Goal: Find specific page/section: Find specific page/section

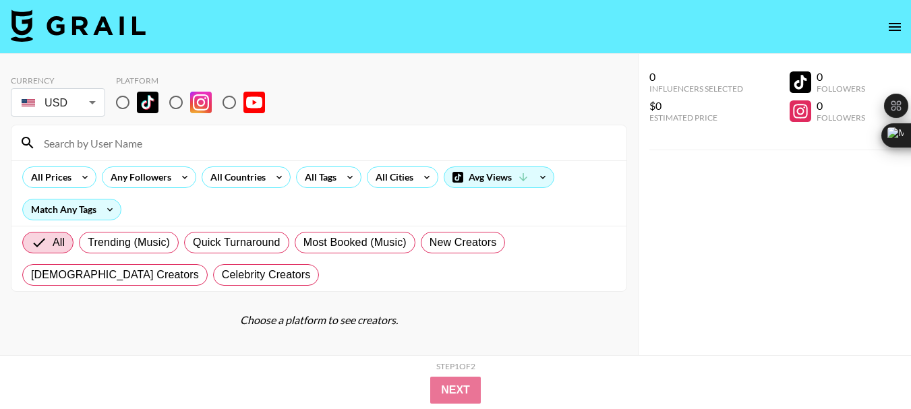
click at [97, 142] on input at bounding box center [327, 143] width 583 height 22
click at [225, 99] on input "radio" at bounding box center [229, 102] width 28 height 28
radio input "true"
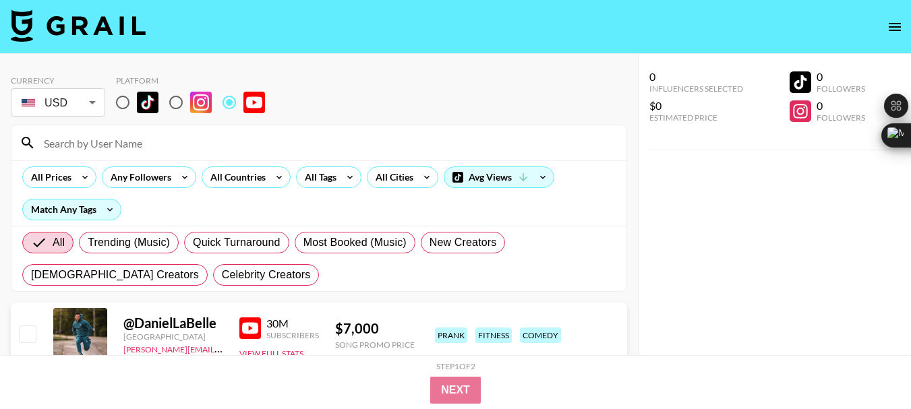
paste input "@annieelise"
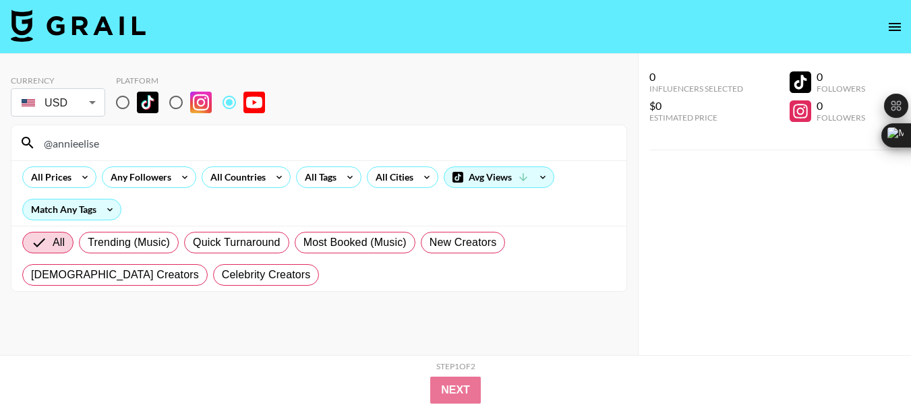
type input "@annieelise"
click at [77, 150] on input "@annieelise" at bounding box center [327, 143] width 583 height 22
click at [76, 150] on input "@annieelise" at bounding box center [327, 143] width 583 height 22
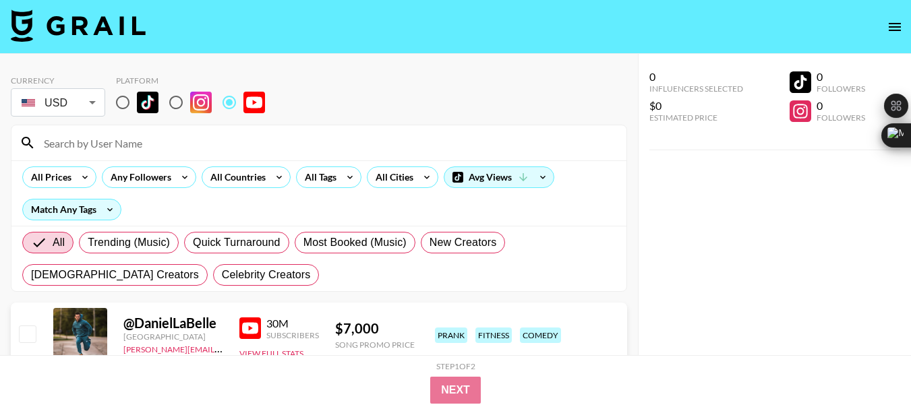
paste input "@CrimeJunkie"
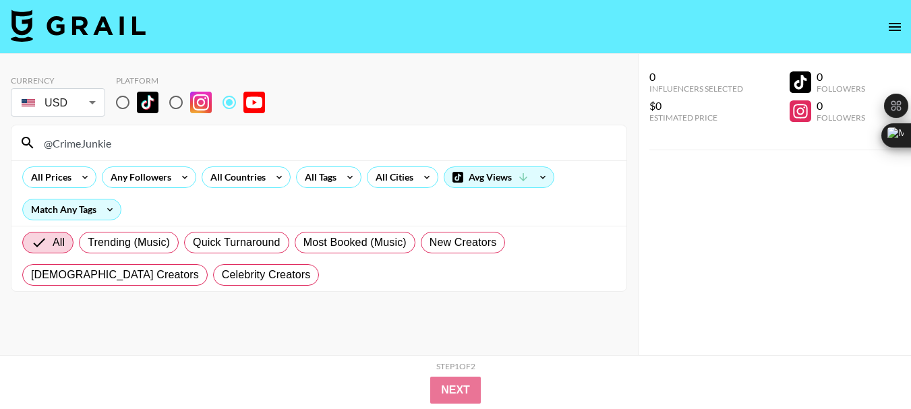
type input "@CrimeJunkie"
click at [100, 144] on input "@CrimeJunkie" at bounding box center [327, 143] width 583 height 22
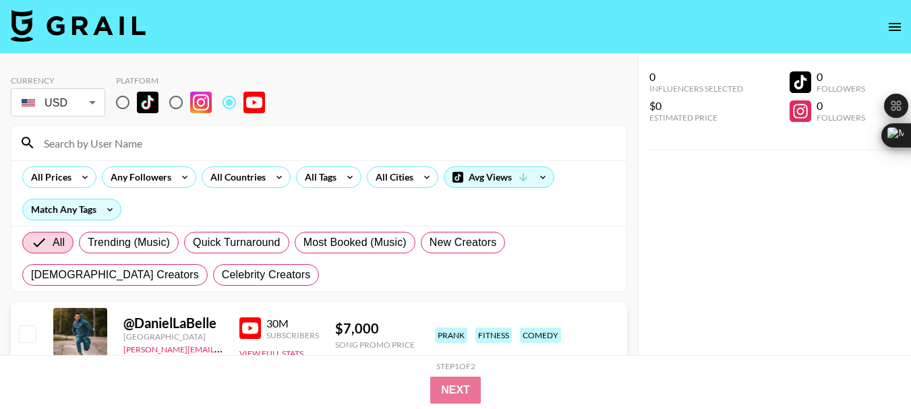
paste input "@EleanorNeale"
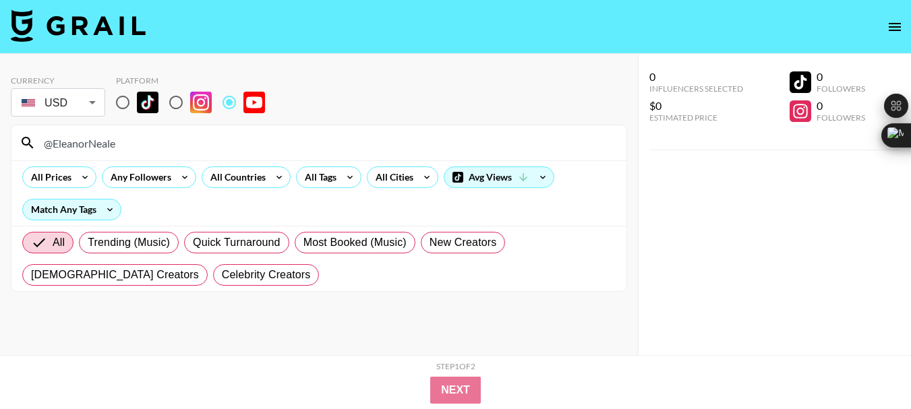
type input "@EleanorNeale"
click at [99, 139] on input "@EleanorNeale" at bounding box center [327, 143] width 583 height 22
click at [98, 139] on input "@EleanorNeale" at bounding box center [327, 143] width 583 height 22
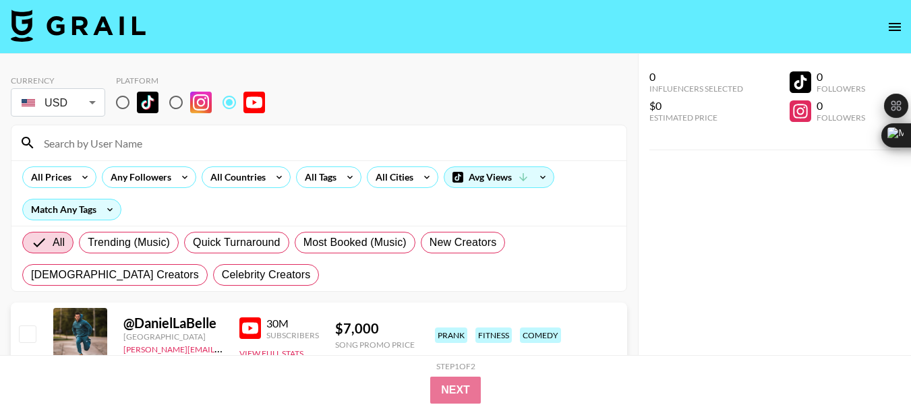
paste input "@BadFriends"
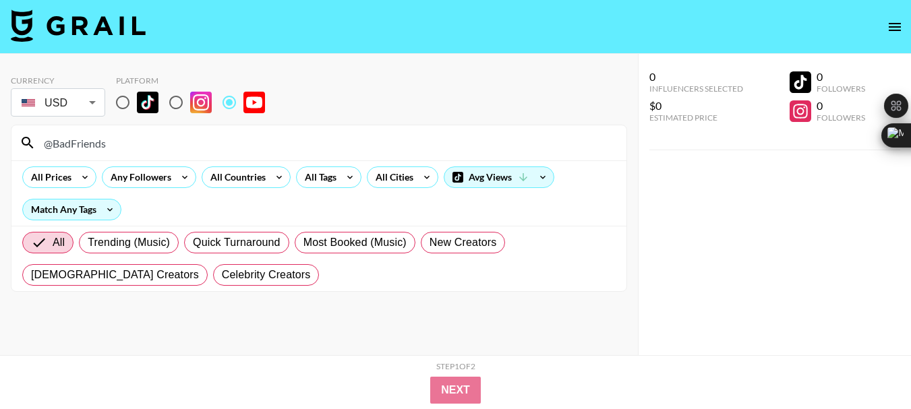
type input "@BadFriends"
click at [81, 145] on input "@BadFriends" at bounding box center [327, 143] width 583 height 22
click at [81, 144] on input "@BadFriends" at bounding box center [327, 143] width 583 height 22
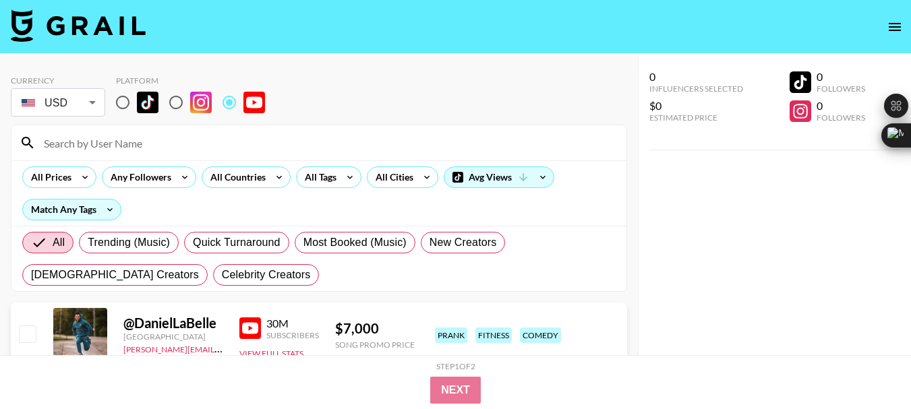
paste input "@JokeWRLD"
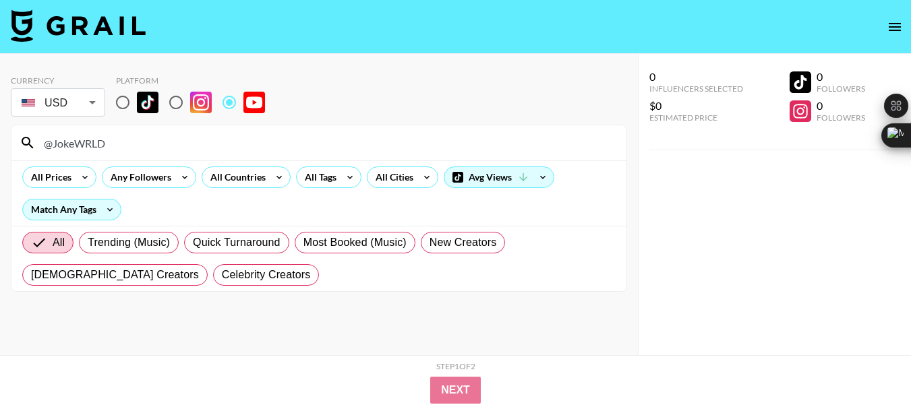
type input "@JokeWRLD"
click at [83, 144] on input "@JokeWRLD" at bounding box center [327, 143] width 583 height 22
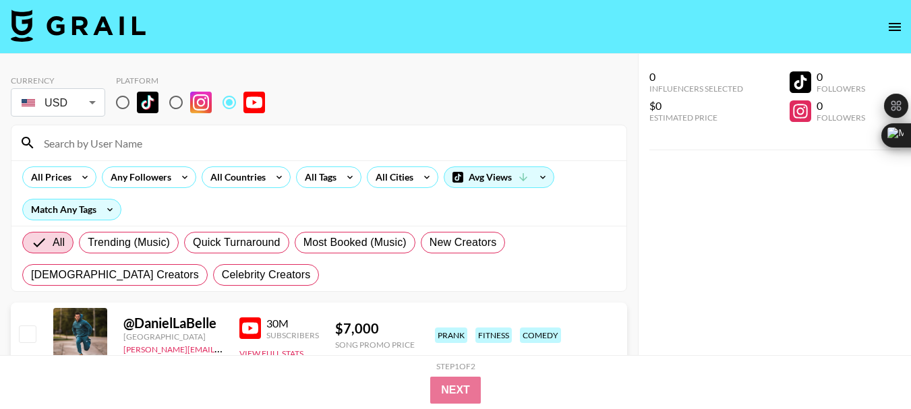
paste input "@NeighborhoodArtSupply"
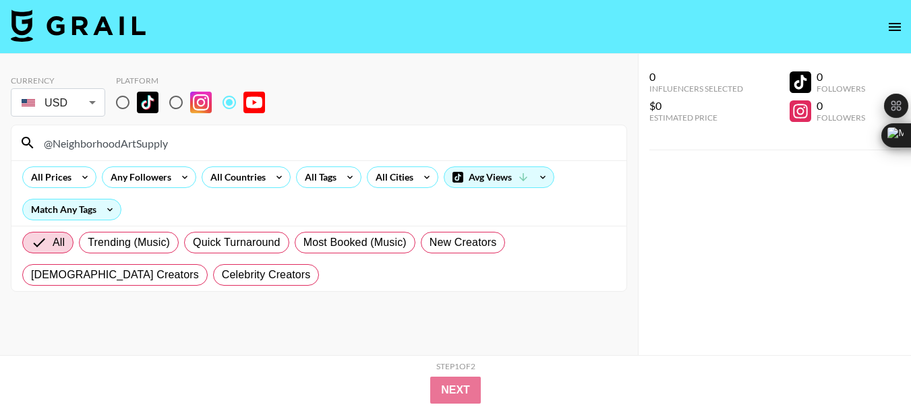
type input "@NeighborhoodArtSupply"
click at [109, 145] on input "@NeighborhoodArtSupply" at bounding box center [327, 143] width 583 height 22
click at [107, 145] on input "@NeighborhoodArtSupply" at bounding box center [327, 143] width 583 height 22
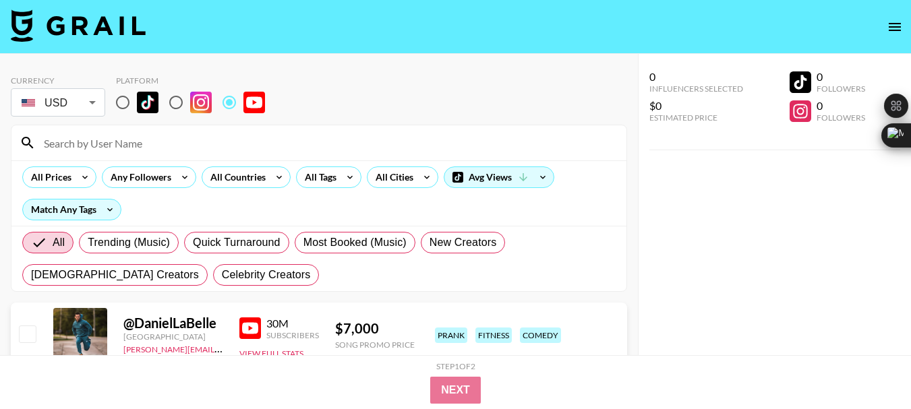
paste input "@SmoshAlike"
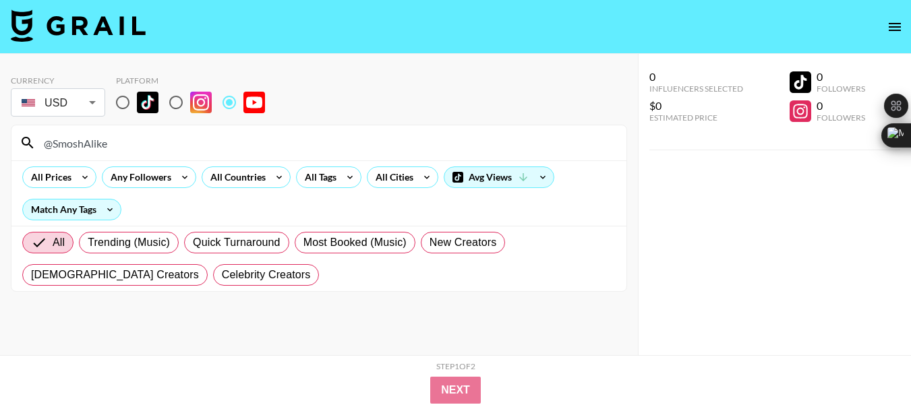
type input "@SmoshAlike"
click at [88, 145] on input "@SmoshAlike" at bounding box center [327, 143] width 583 height 22
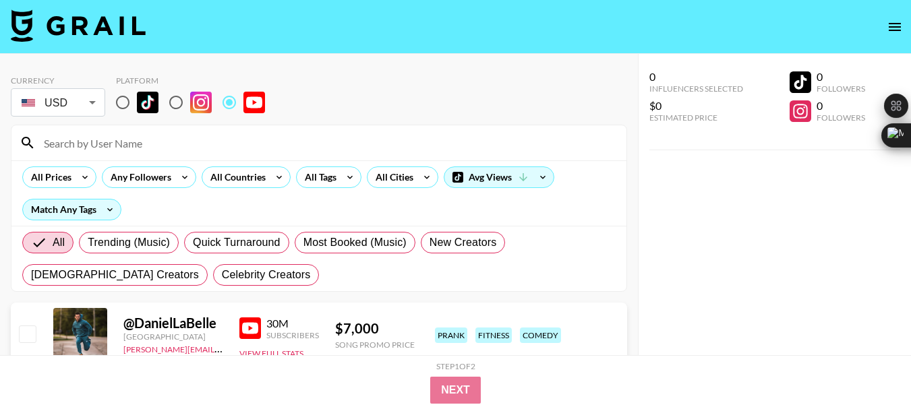
paste input "@AnabolicStick"
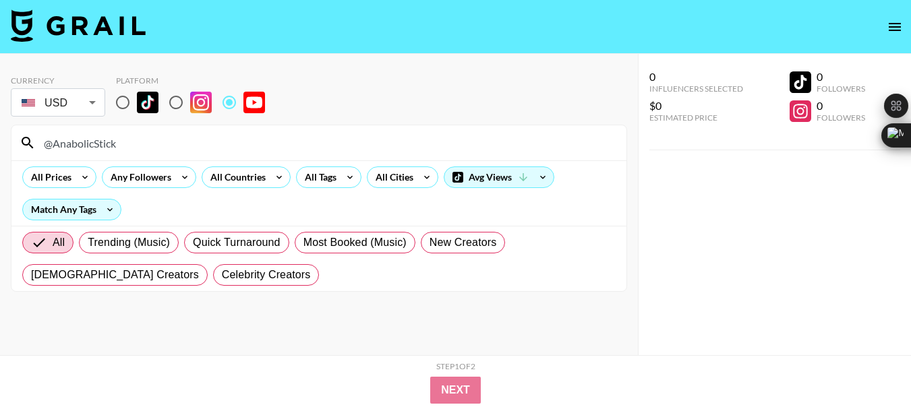
type input "@AnabolicStick"
click at [90, 142] on input "@AnabolicStick" at bounding box center [327, 143] width 583 height 22
click at [90, 141] on input "@AnabolicStick" at bounding box center [327, 143] width 583 height 22
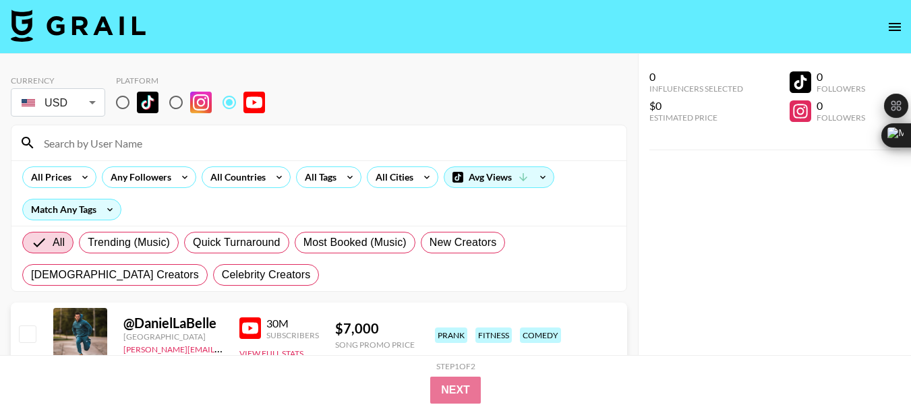
paste input "@AReallyGoodCry"
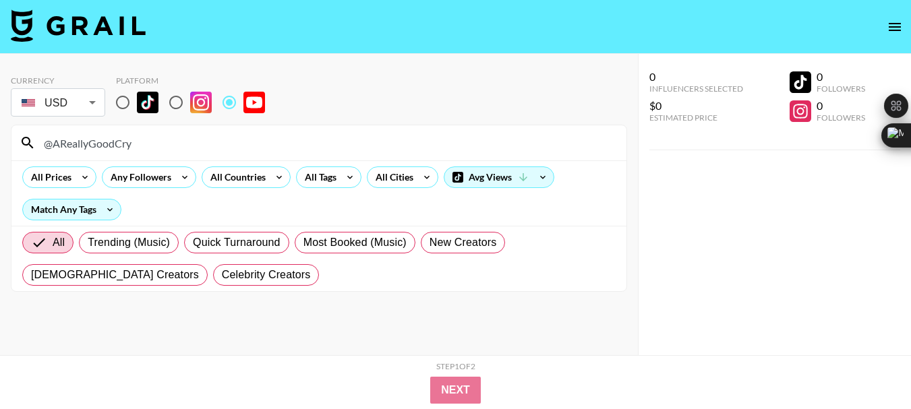
type input "@AReallyGoodCry"
